Goal: Task Accomplishment & Management: Complete application form

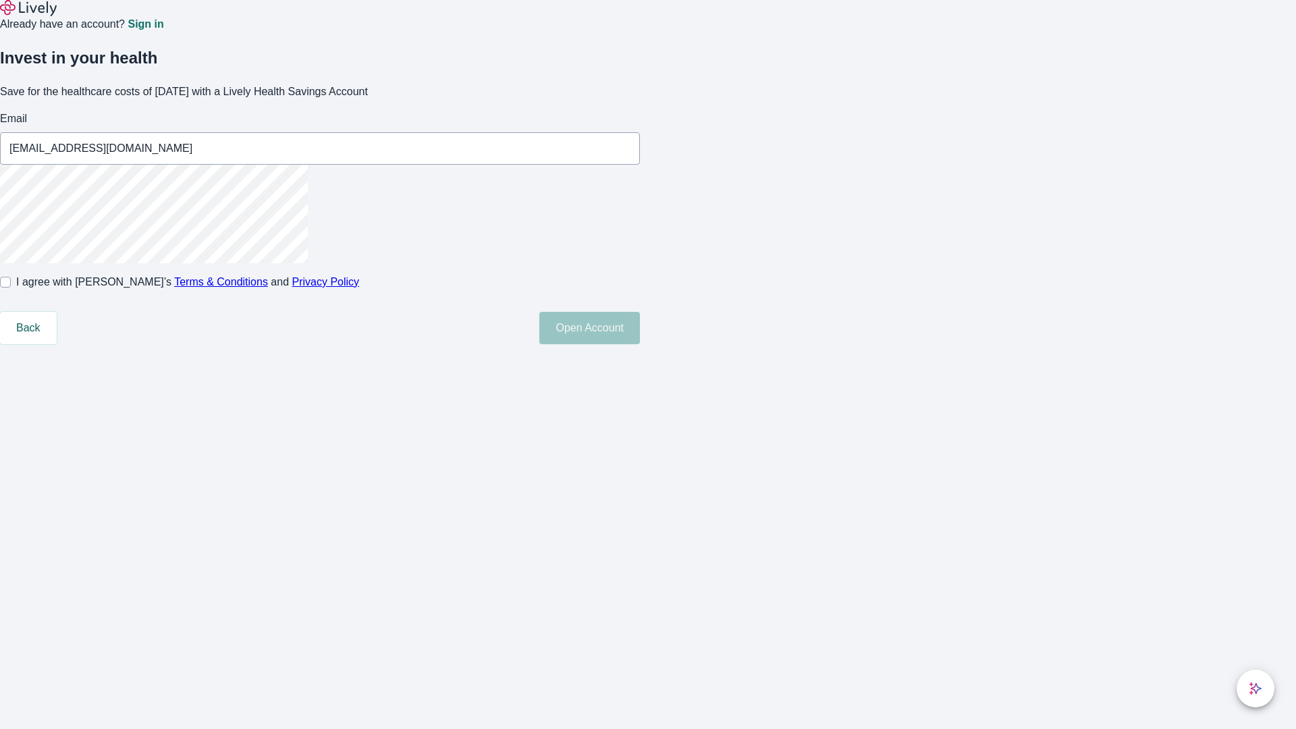
click at [11, 288] on input "I agree with Lively’s Terms & Conditions and Privacy Policy" at bounding box center [5, 282] width 11 height 11
checkbox input "true"
click at [640, 344] on button "Open Account" at bounding box center [589, 328] width 101 height 32
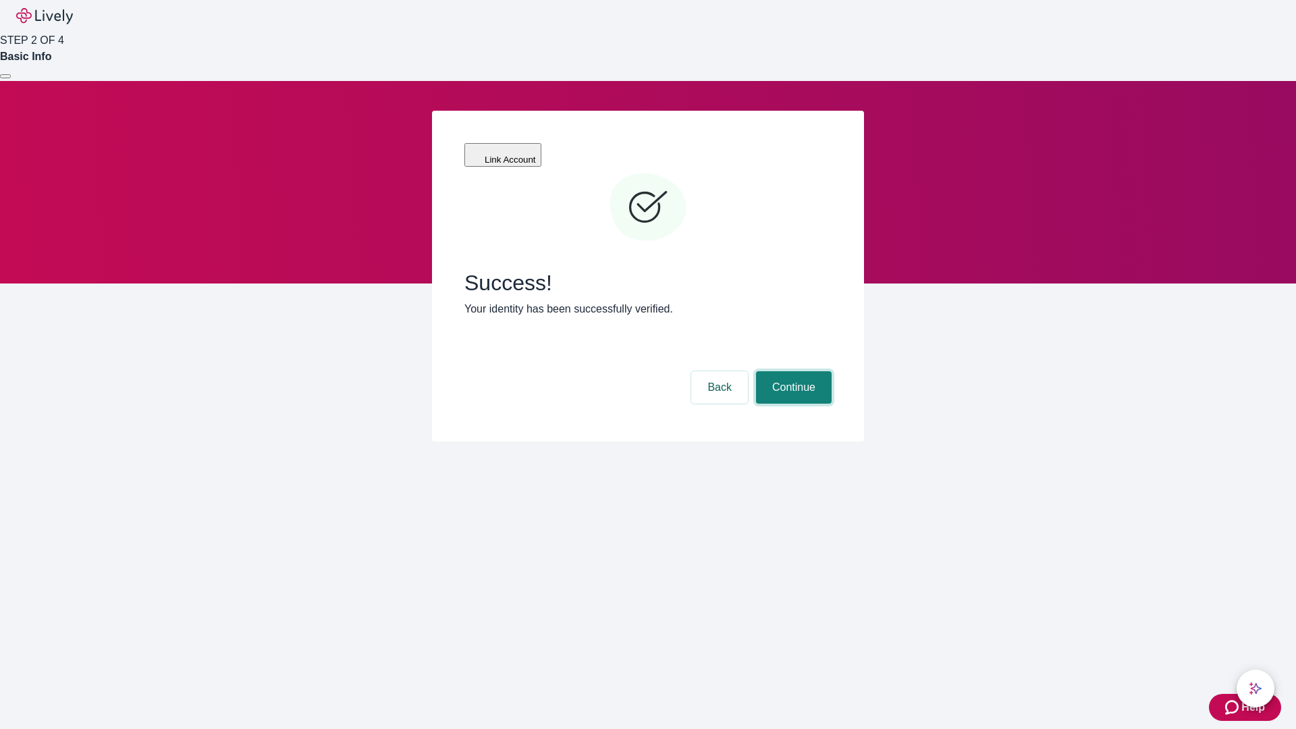
click at [792, 371] on button "Continue" at bounding box center [794, 387] width 76 height 32
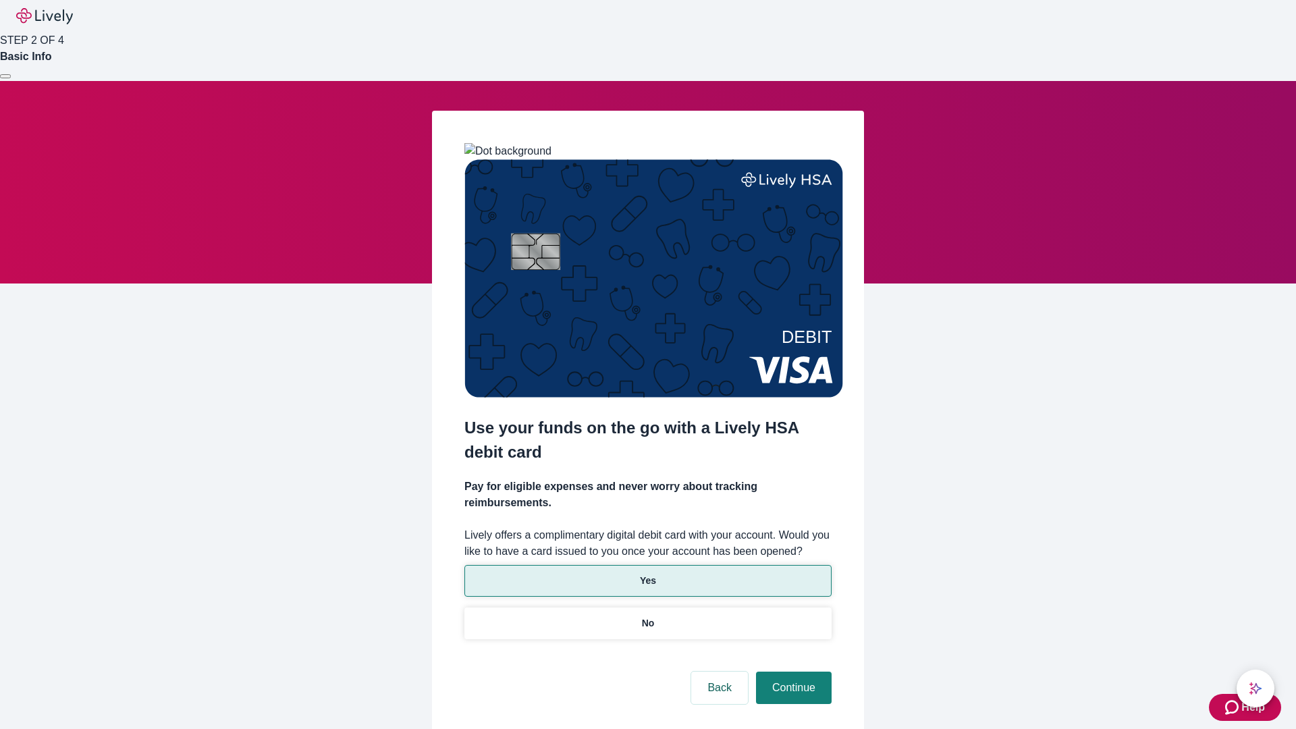
click at [647, 574] on p "Yes" at bounding box center [648, 581] width 16 height 14
click at [792, 672] on button "Continue" at bounding box center [794, 688] width 76 height 32
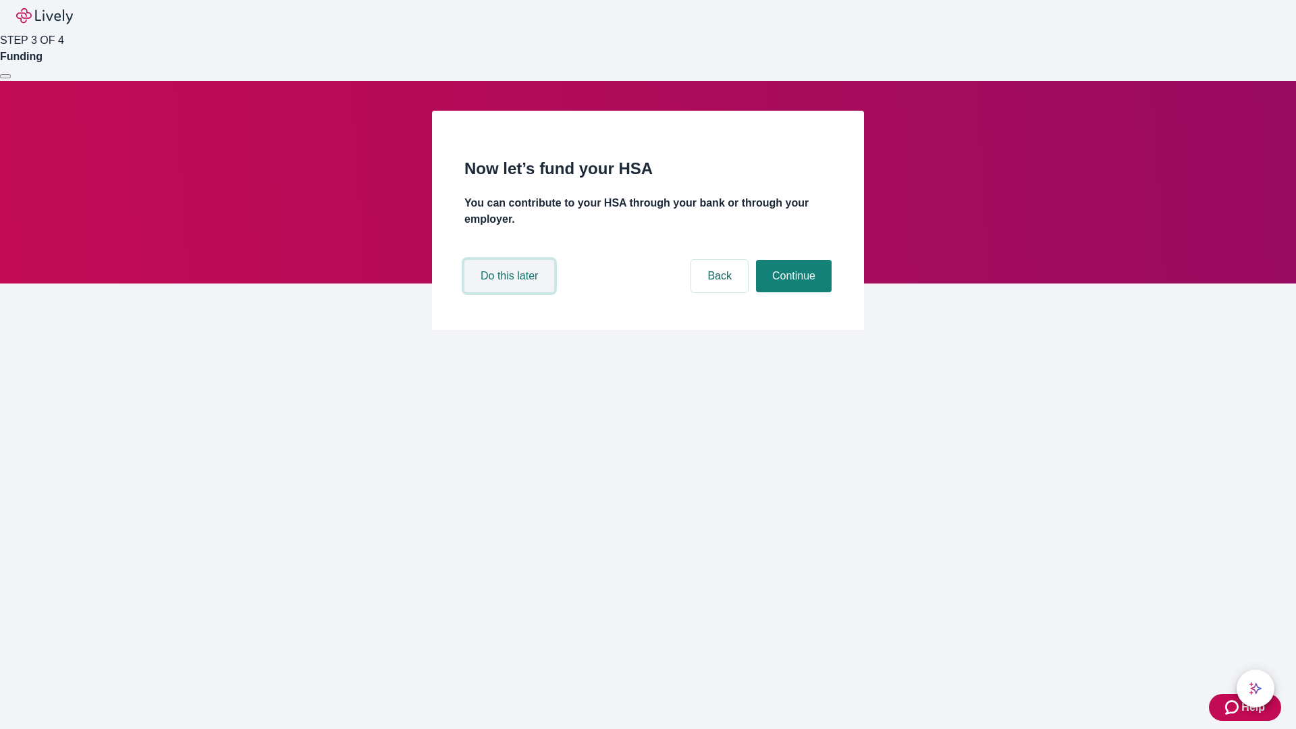
click at [511, 292] on button "Do this later" at bounding box center [509, 276] width 90 height 32
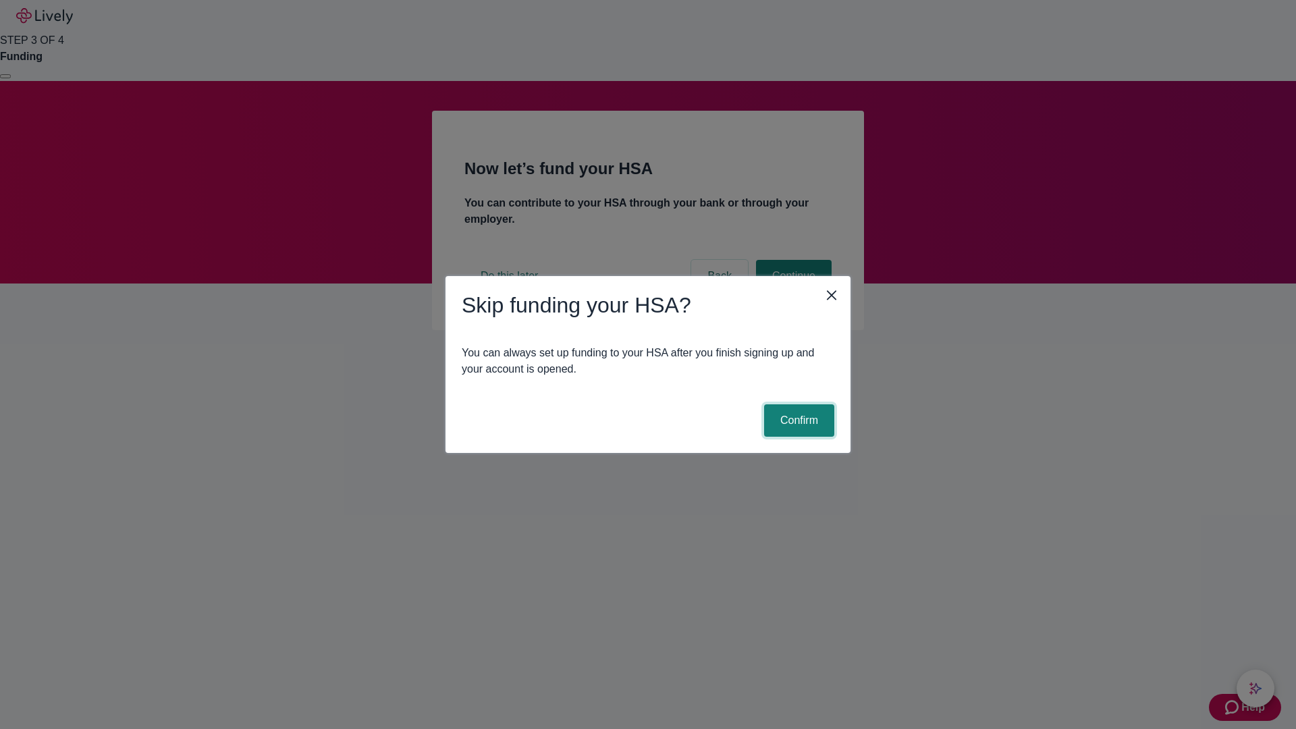
click at [797, 421] on button "Confirm" at bounding box center [799, 420] width 70 height 32
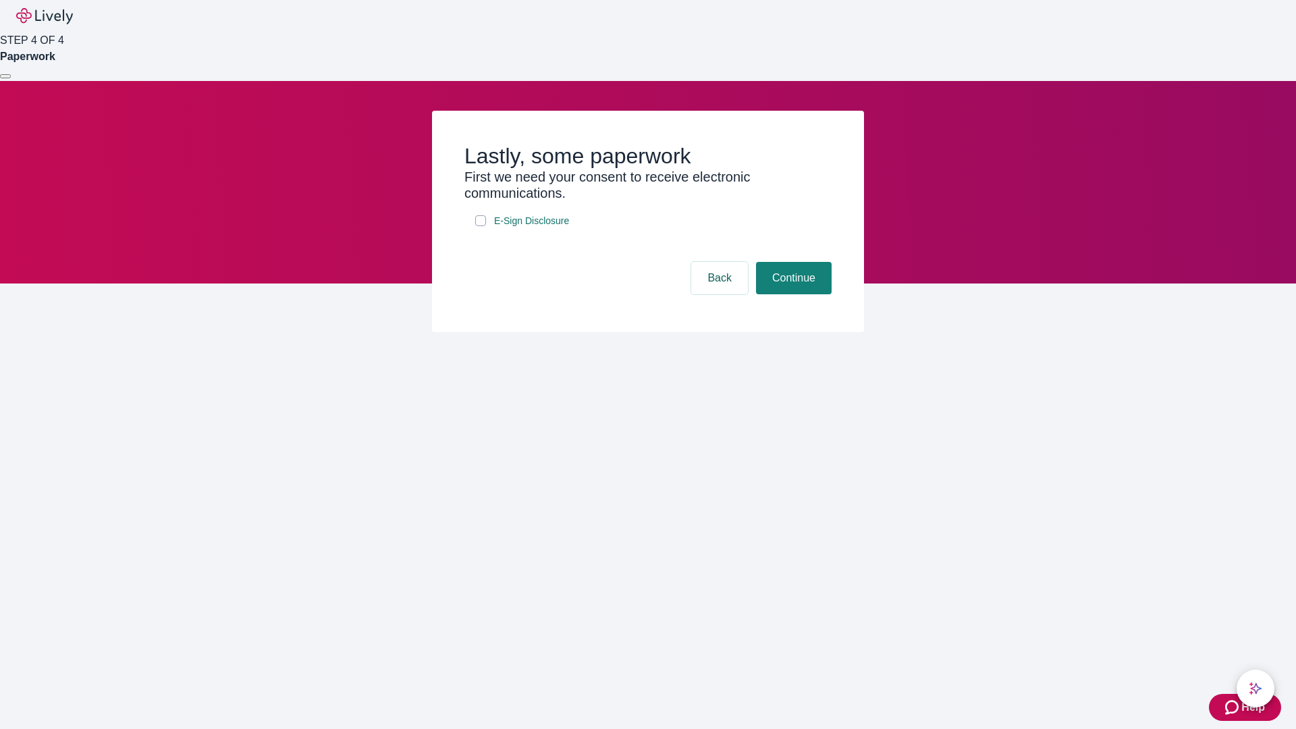
click at [481, 226] on input "E-Sign Disclosure" at bounding box center [480, 220] width 11 height 11
checkbox input "true"
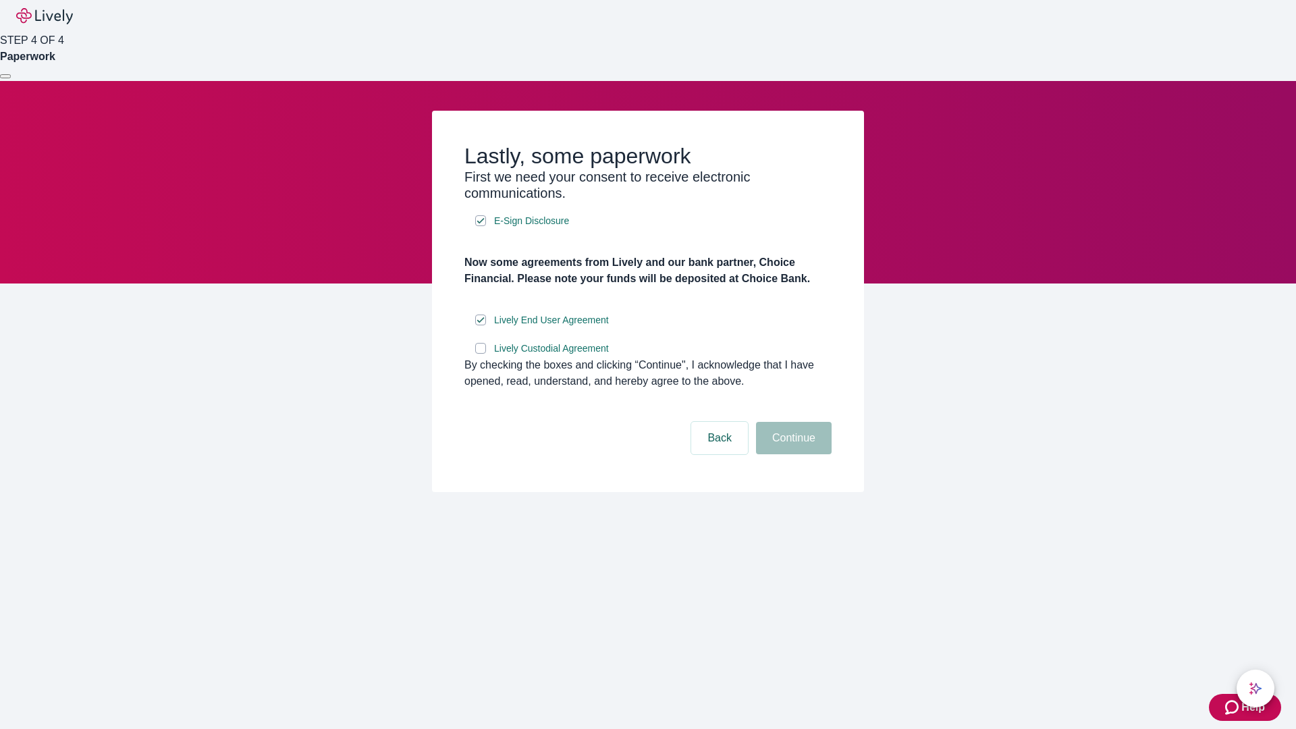
click at [481, 354] on input "Lively Custodial Agreement" at bounding box center [480, 348] width 11 height 11
checkbox input "true"
click at [792, 454] on button "Continue" at bounding box center [794, 438] width 76 height 32
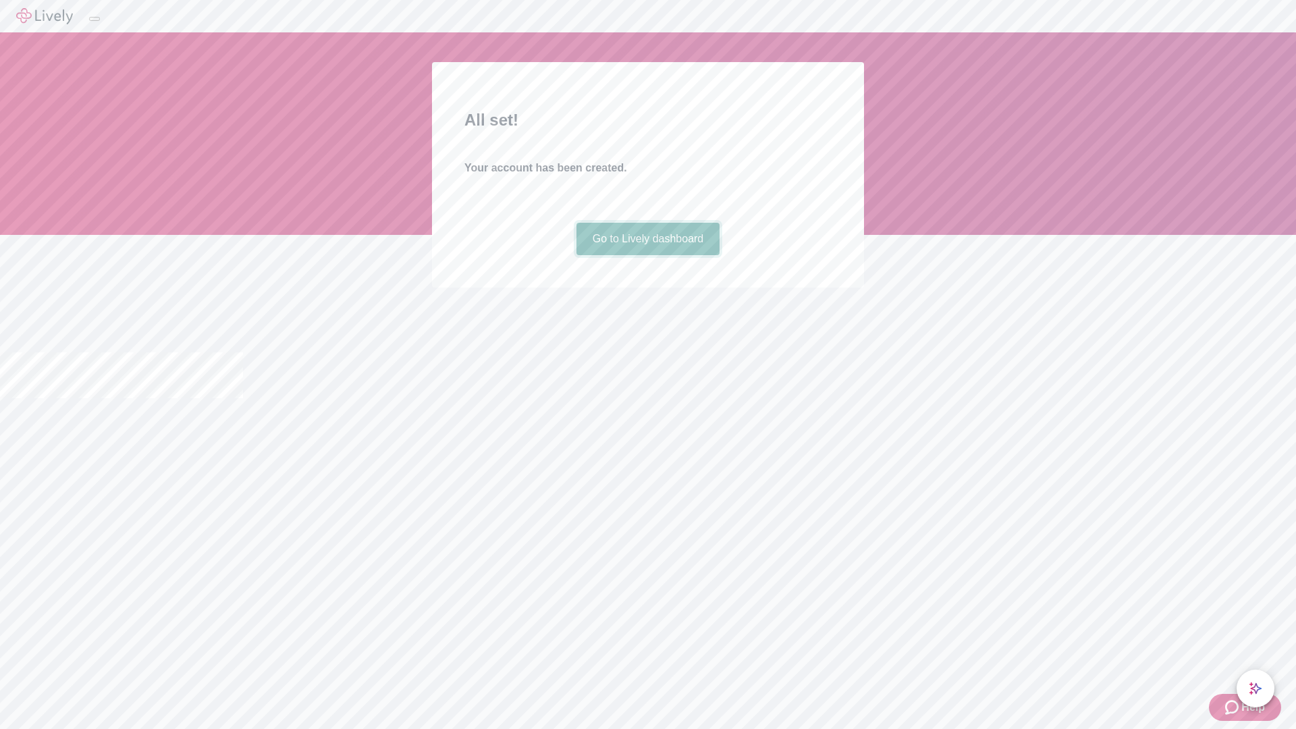
click at [647, 255] on link "Go to Lively dashboard" at bounding box center [648, 239] width 144 height 32
